Goal: Communication & Community: Share content

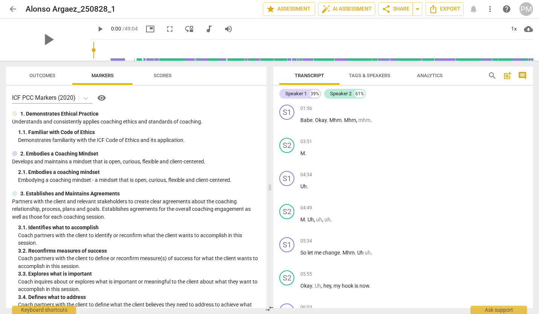
scroll to position [3956, 0]
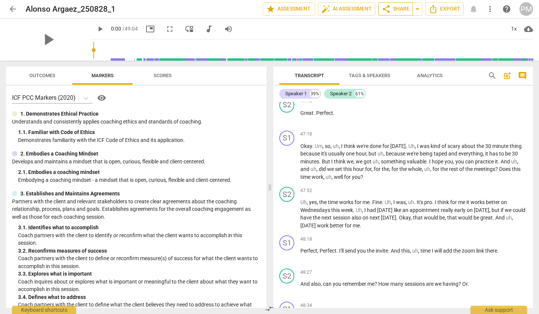
click at [395, 7] on span "share Share" at bounding box center [396, 9] width 28 height 9
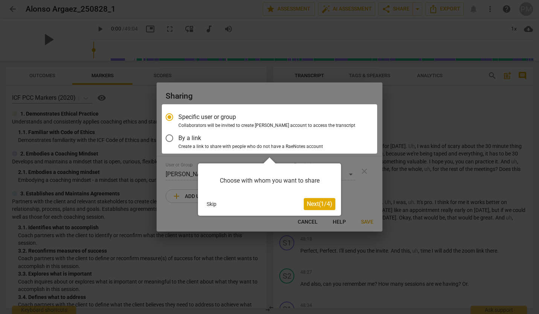
click at [210, 205] on button "Skip" at bounding box center [212, 203] width 16 height 11
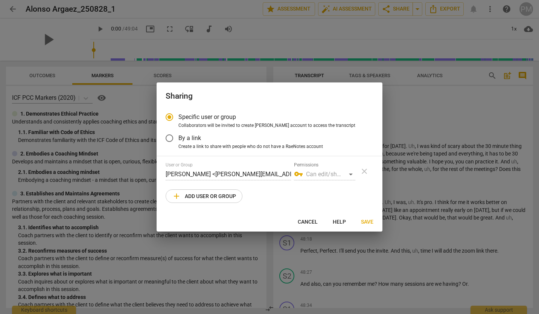
click at [196, 197] on span "add Add user or group" at bounding box center [204, 196] width 64 height 9
radio input "false"
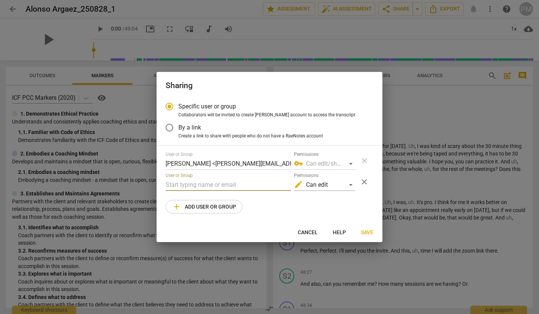
click at [196, 186] on input "text" at bounding box center [228, 185] width 125 height 12
paste input "[PERSON_NAME][EMAIL_ADDRESS][PERSON_NAME][DOMAIN_NAME]"
type input "[PERSON_NAME][EMAIL_ADDRESS][PERSON_NAME][DOMAIN_NAME]"
click at [364, 230] on span "Save" at bounding box center [367, 233] width 12 height 8
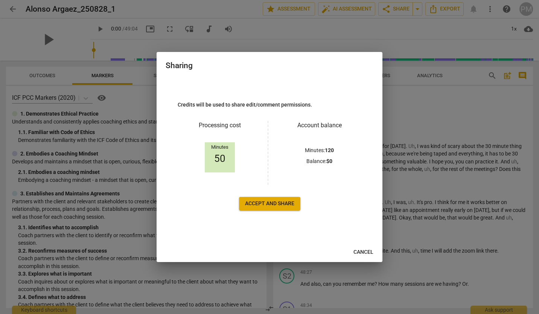
click at [261, 204] on span "Accept and share" at bounding box center [269, 204] width 49 height 8
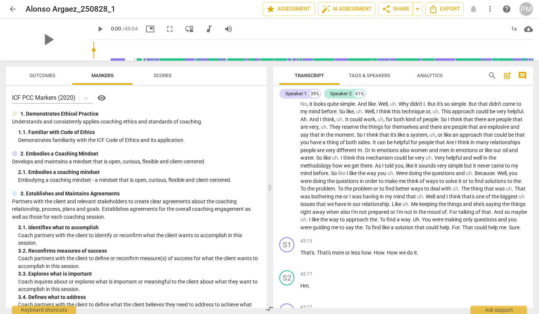
scroll to position [3378, 0]
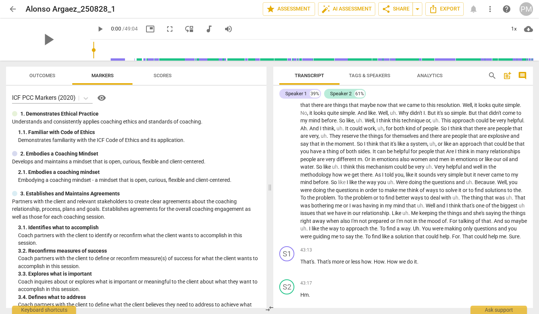
click at [13, 5] on span "arrow_back" at bounding box center [12, 9] width 9 height 9
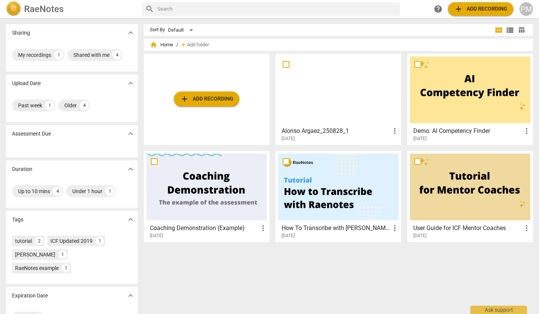
click at [333, 52] on div "home Home / add Add folder add Add recording Alonso Argaez_250828_1 more_vert […" at bounding box center [341, 145] width 395 height 206
click at [323, 83] on div at bounding box center [338, 89] width 120 height 67
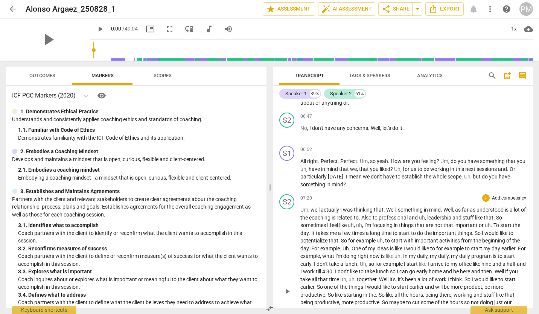
scroll to position [255, 0]
click at [379, 256] on span "now" at bounding box center [375, 256] width 11 height 6
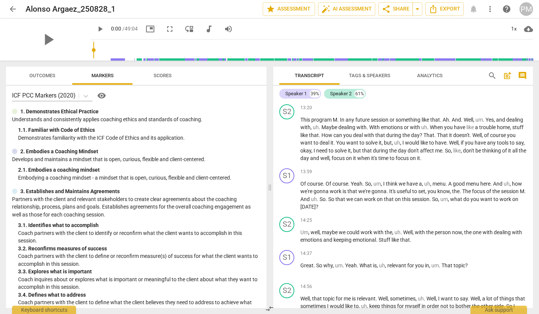
scroll to position [881, 0]
click at [426, 75] on span "Analytics" at bounding box center [430, 76] width 26 height 6
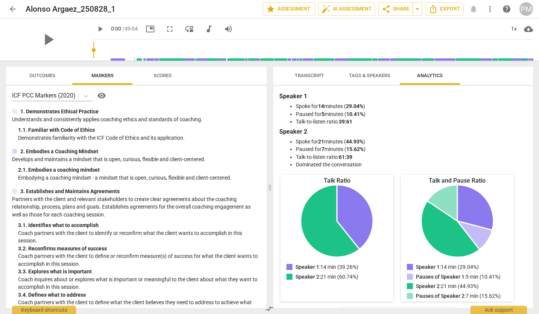
click at [358, 75] on span "Tags & Speakers" at bounding box center [369, 76] width 41 height 6
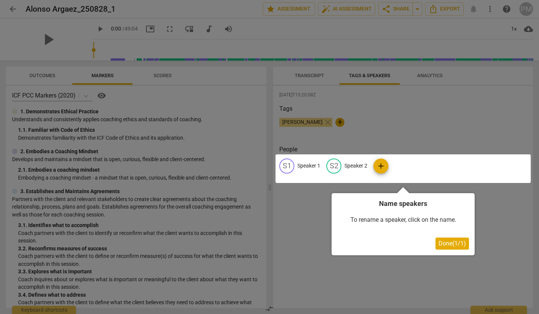
click at [307, 76] on div at bounding box center [269, 157] width 539 height 314
click at [443, 241] on span "Done ( 1 / 1 )" at bounding box center [451, 243] width 27 height 7
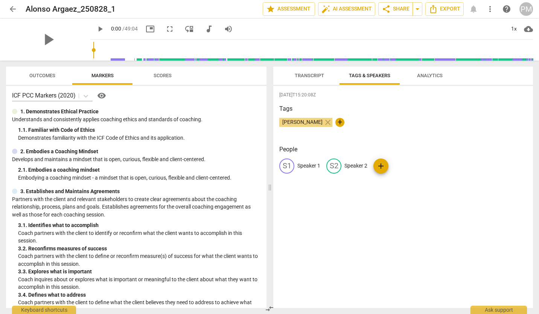
click at [299, 78] on span "Transcript" at bounding box center [309, 76] width 29 height 6
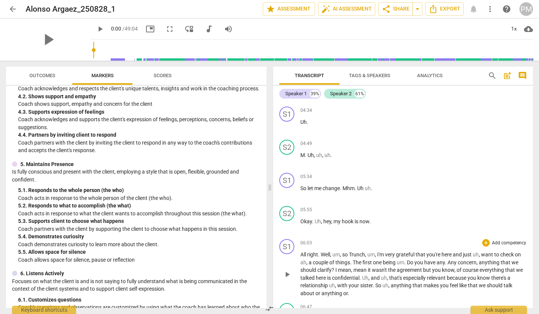
scroll to position [0, 0]
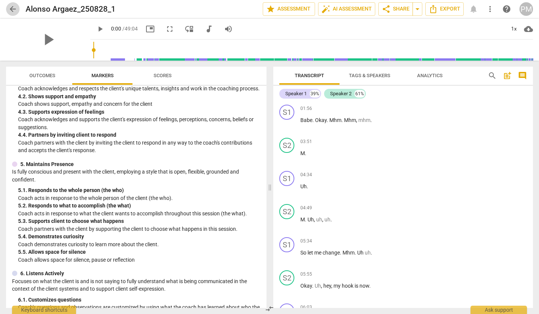
click at [12, 9] on span "arrow_back" at bounding box center [12, 9] width 9 height 9
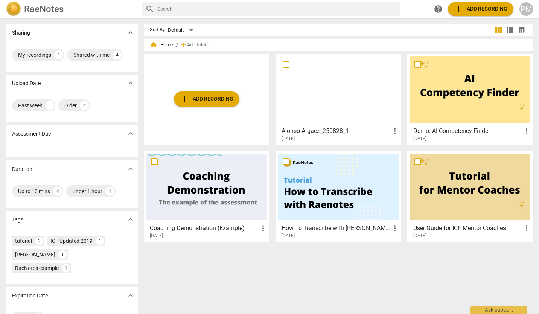
click at [434, 98] on div at bounding box center [470, 89] width 120 height 67
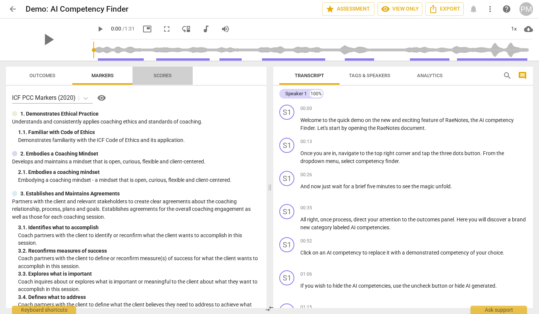
click at [161, 78] on span "Scores" at bounding box center [163, 76] width 18 height 6
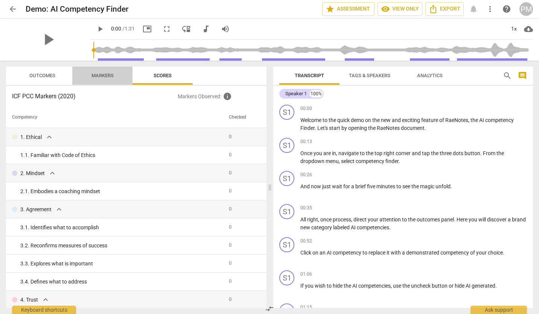
click at [102, 73] on span "Markers" at bounding box center [102, 76] width 22 height 6
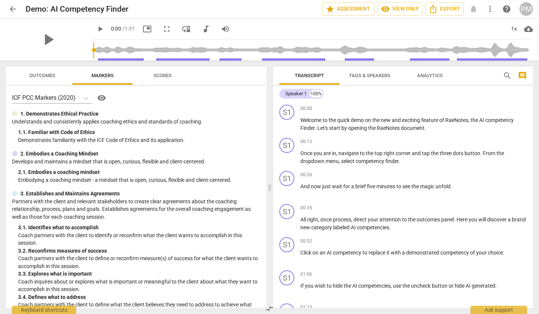
click at [43, 72] on span "Outcomes" at bounding box center [42, 76] width 44 height 10
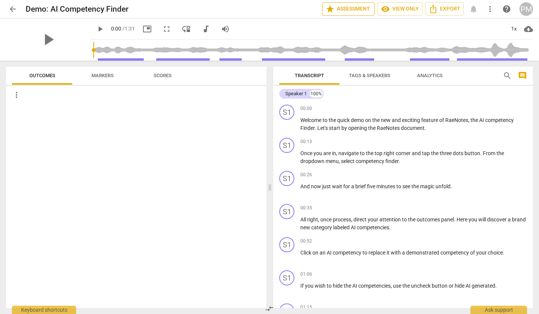
click at [347, 8] on span "star Assessment" at bounding box center [349, 9] width 46 height 9
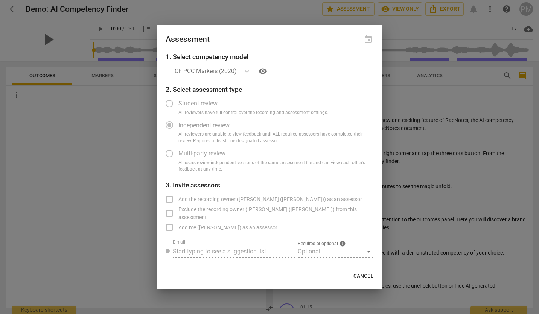
click at [130, 119] on div at bounding box center [269, 157] width 539 height 314
radio input "false"
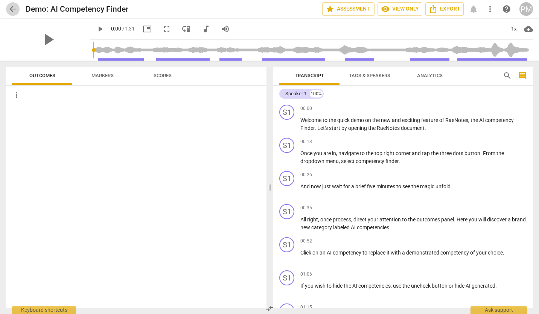
click at [13, 7] on span "arrow_back" at bounding box center [12, 9] width 9 height 9
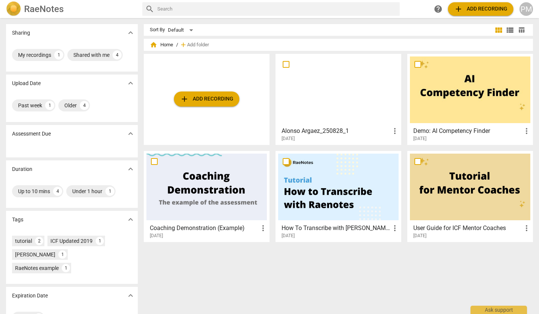
scroll to position [10, 0]
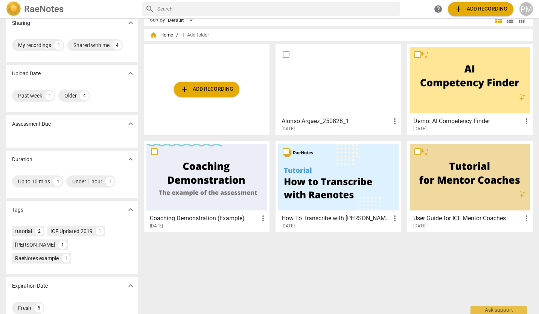
click at [328, 81] on div at bounding box center [338, 80] width 120 height 67
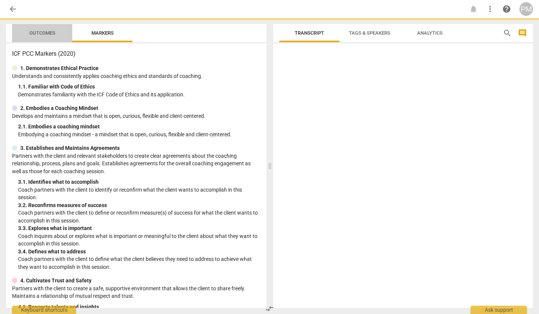
click at [41, 36] on span "Outcomes" at bounding box center [42, 33] width 44 height 10
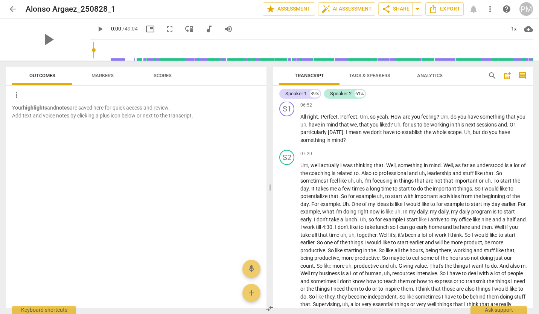
scroll to position [309, 0]
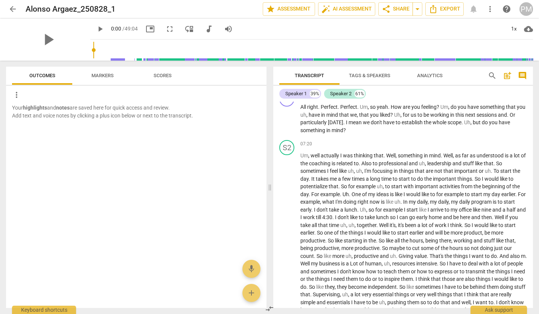
click at [96, 73] on span "Markers" at bounding box center [102, 76] width 22 height 6
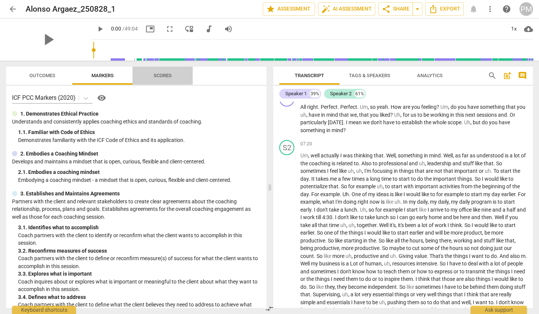
click at [161, 74] on span "Scores" at bounding box center [163, 76] width 18 height 6
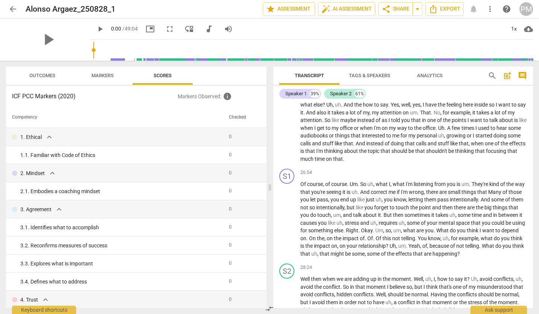
scroll to position [2167, 0]
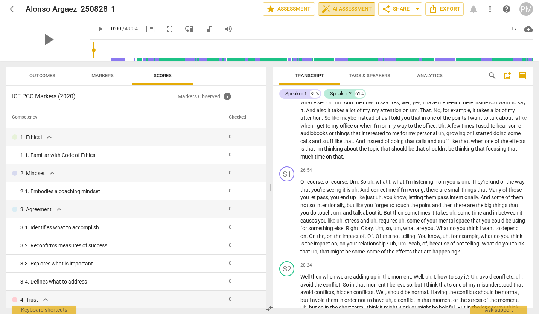
click at [348, 11] on span "auto_fix_high AI Assessment" at bounding box center [346, 9] width 50 height 9
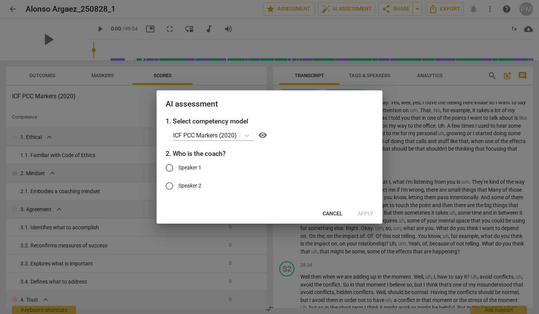
click at [333, 215] on span "Cancel" at bounding box center [333, 214] width 20 height 8
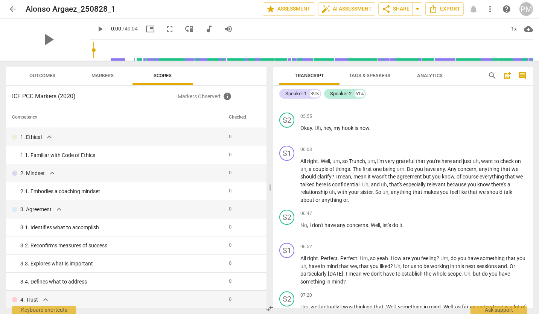
scroll to position [157, 0]
click at [281, 12] on span "star Assessment" at bounding box center [289, 9] width 46 height 9
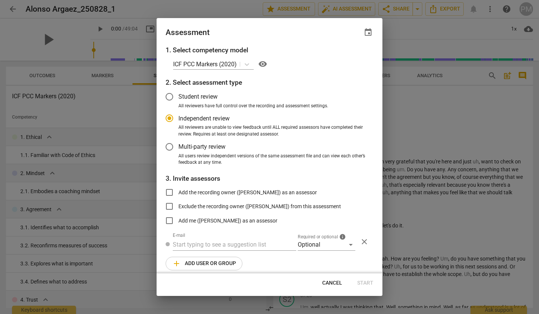
click at [244, 9] on div at bounding box center [269, 157] width 539 height 314
radio input "false"
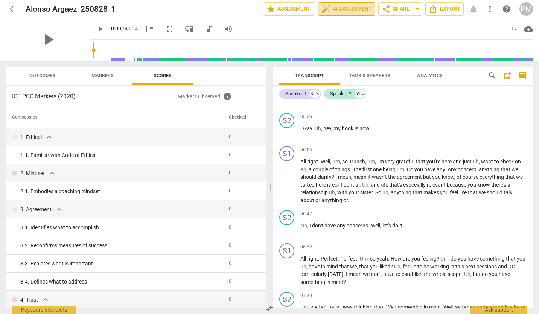
click at [330, 6] on span "auto_fix_high AI Assessment" at bounding box center [346, 9] width 50 height 9
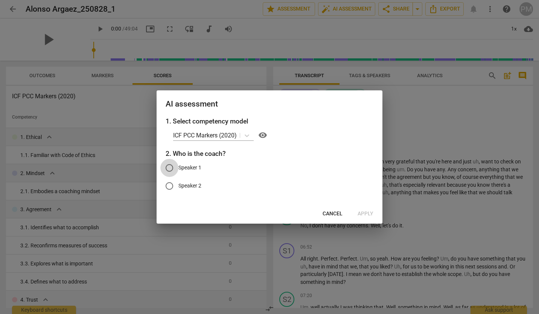
click at [169, 169] on input "Speaker 1" at bounding box center [169, 168] width 18 height 18
radio input "true"
click at [367, 213] on span "Apply" at bounding box center [366, 214] width 16 height 8
